Goal: Find specific fact: Find specific fact

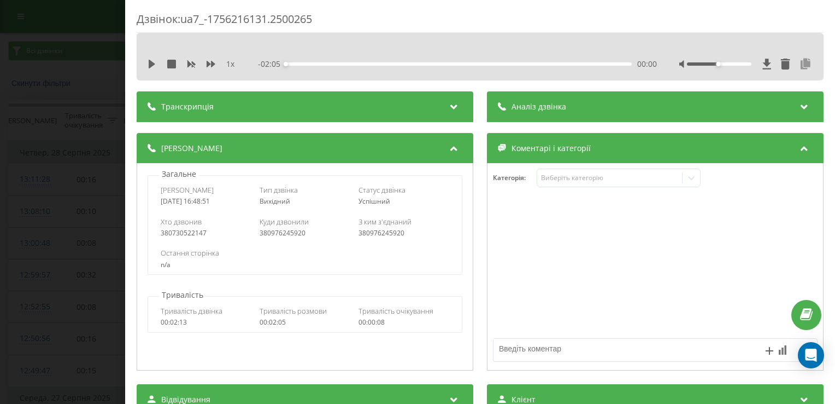
click at [799, 65] on icon at bounding box center [805, 64] width 13 height 11
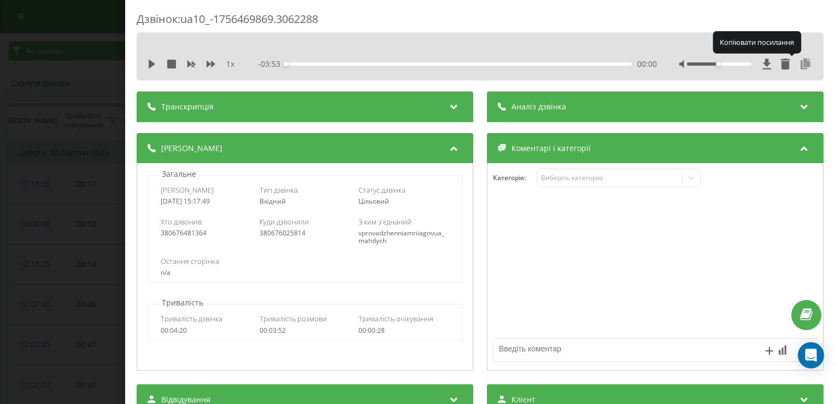
click at [800, 64] on icon at bounding box center [805, 64] width 13 height 11
